Goal: Information Seeking & Learning: Learn about a topic

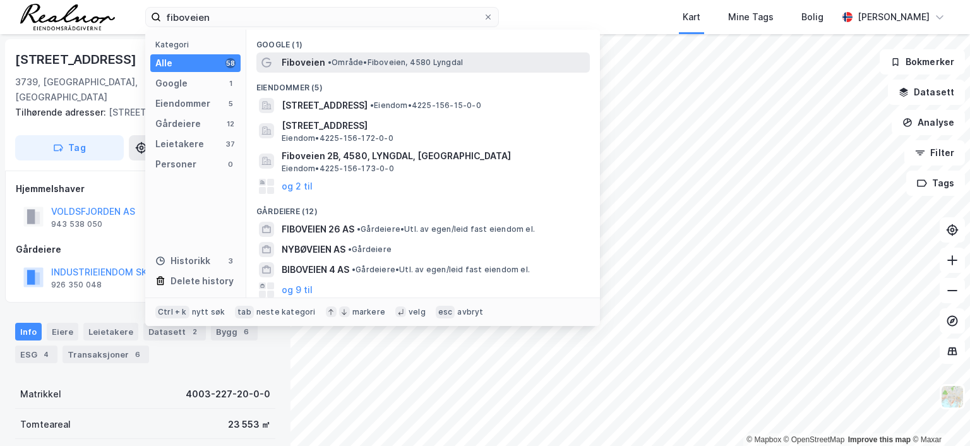
type input "fiboveien"
click at [339, 57] on span "• Område • Fiboveien, 4580 Lyngdal" at bounding box center [395, 62] width 135 height 10
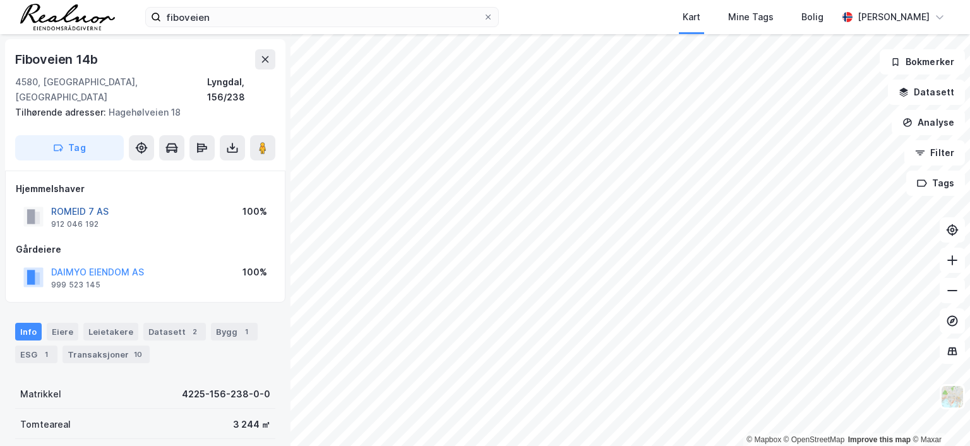
click at [0, 0] on button "ROMEID 7 AS" at bounding box center [0, 0] width 0 height 0
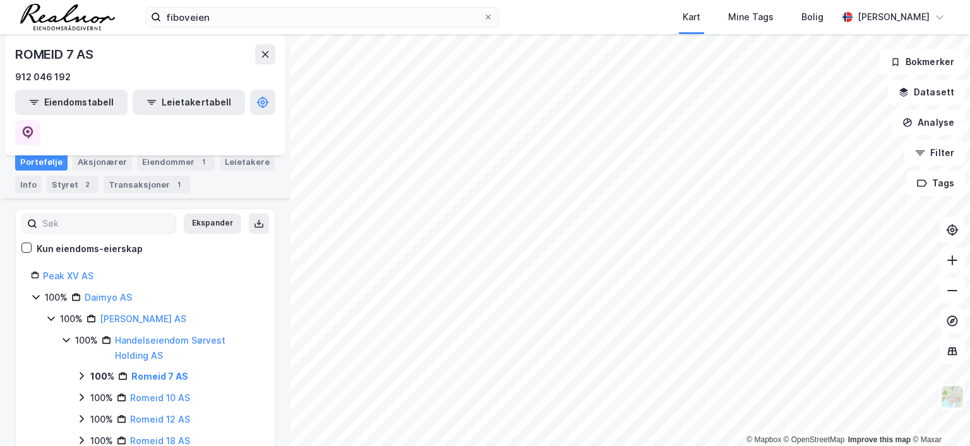
scroll to position [189, 0]
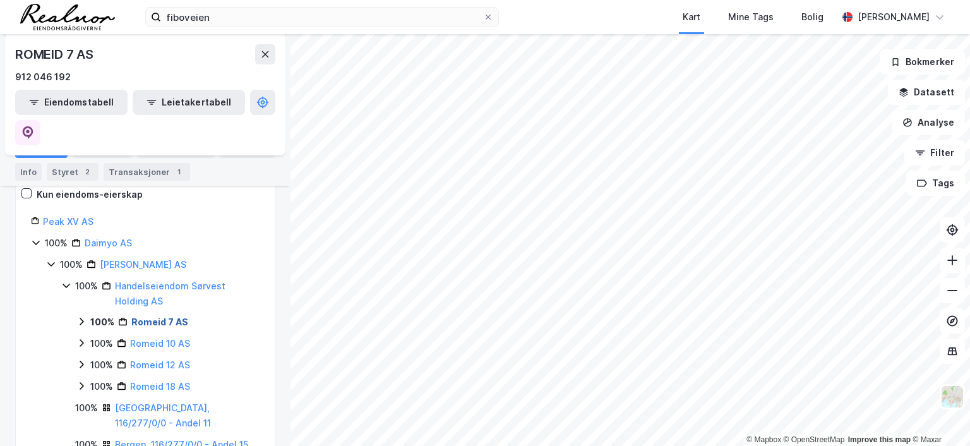
click at [157, 316] on link "Romeid 7 AS" at bounding box center [159, 321] width 57 height 11
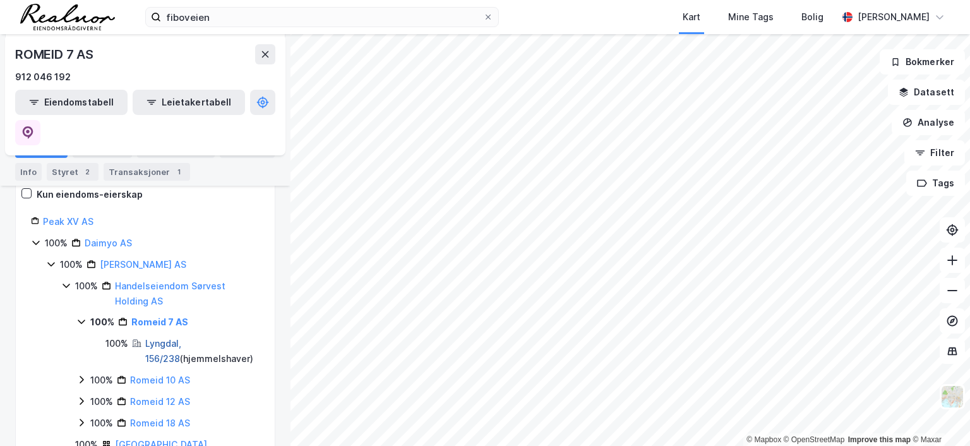
click at [179, 338] on link "Lyngdal, 156/238" at bounding box center [163, 351] width 36 height 26
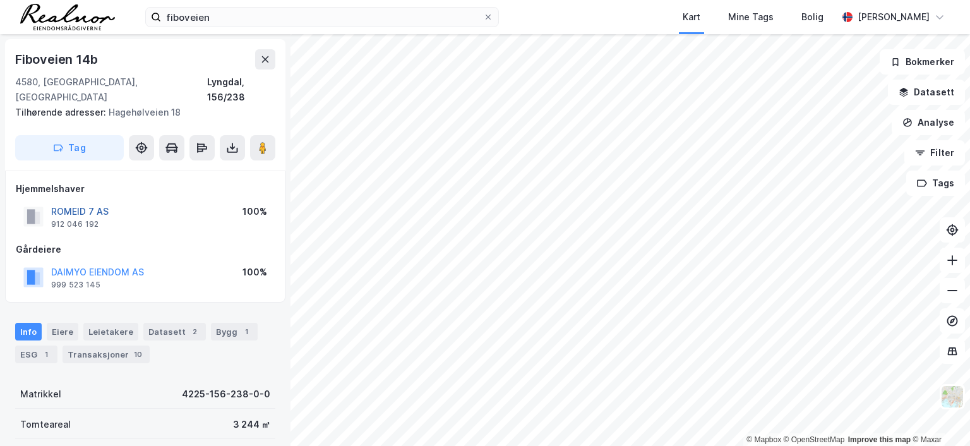
click at [0, 0] on button "ROMEID 7 AS" at bounding box center [0, 0] width 0 height 0
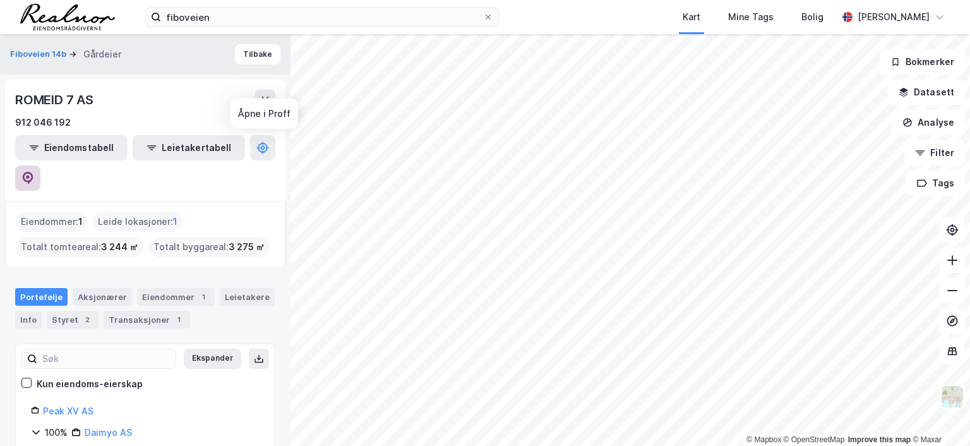
click at [34, 172] on icon at bounding box center [27, 178] width 13 height 13
